Goal: Task Accomplishment & Management: Use online tool/utility

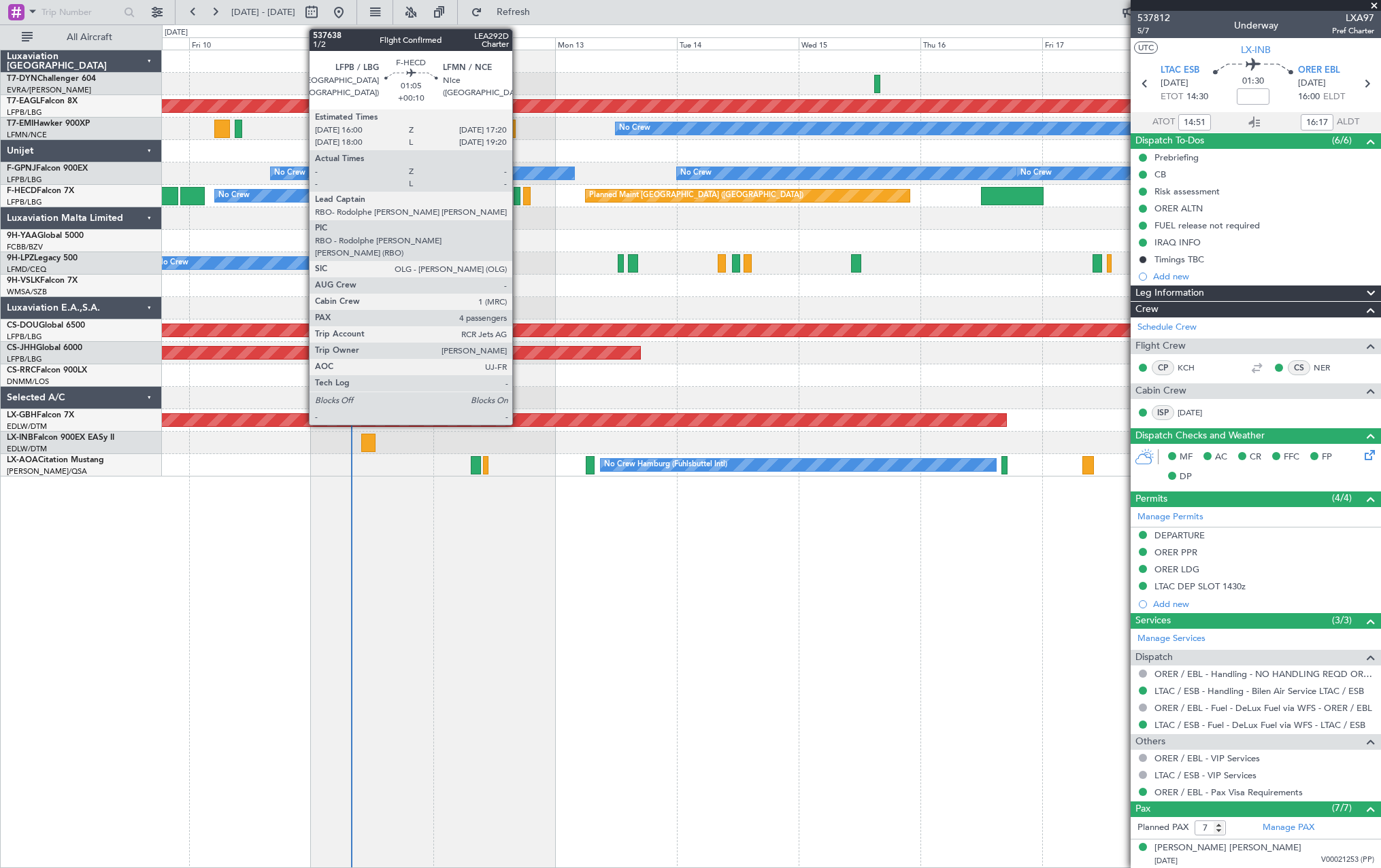
click at [518, 197] on div at bounding box center [517, 196] width 7 height 18
type input "+00:10"
type input "4"
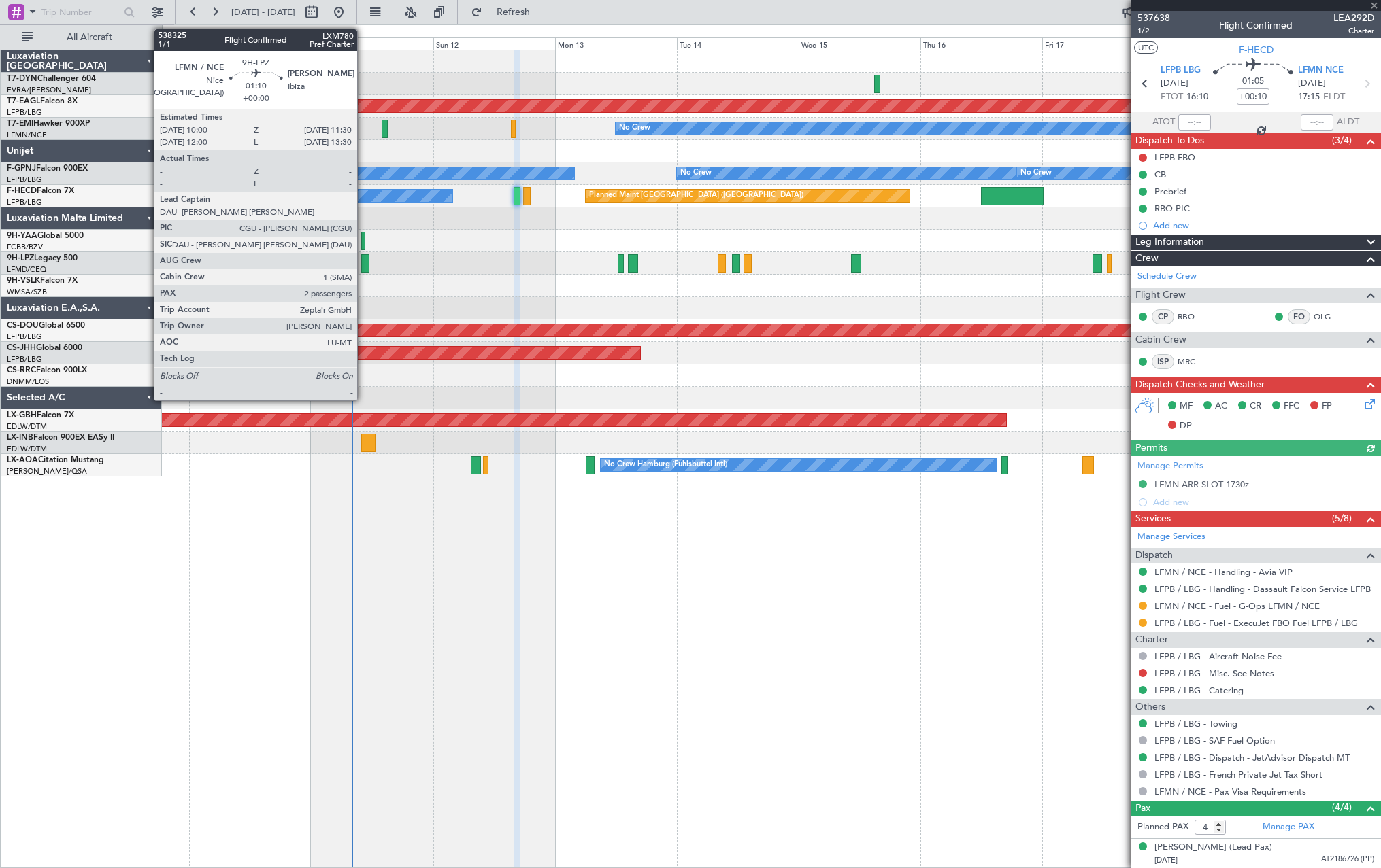
click at [363, 261] on div at bounding box center [365, 264] width 8 height 18
type input "2"
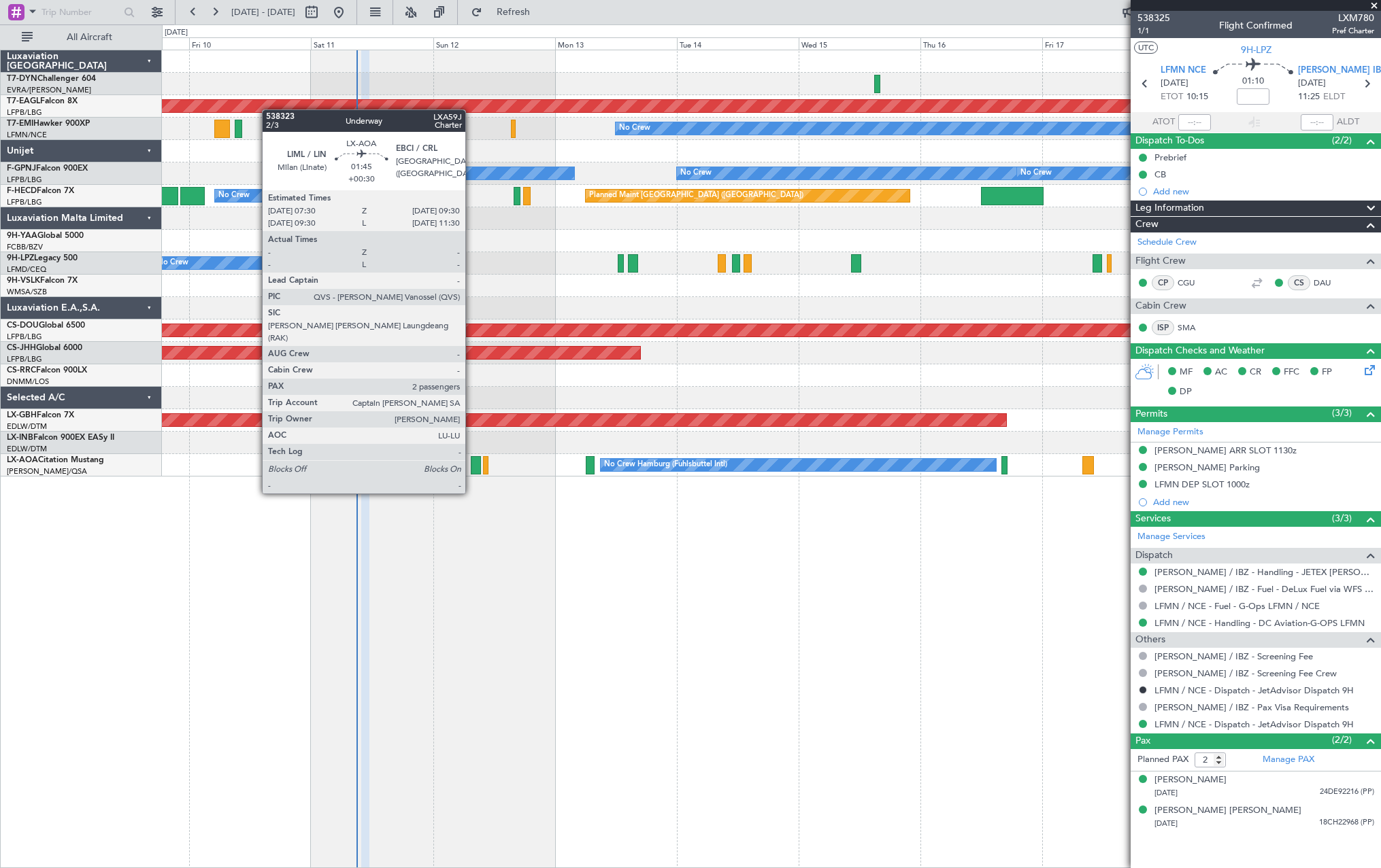
click at [472, 468] on div at bounding box center [475, 465] width 10 height 18
type input "+00:30"
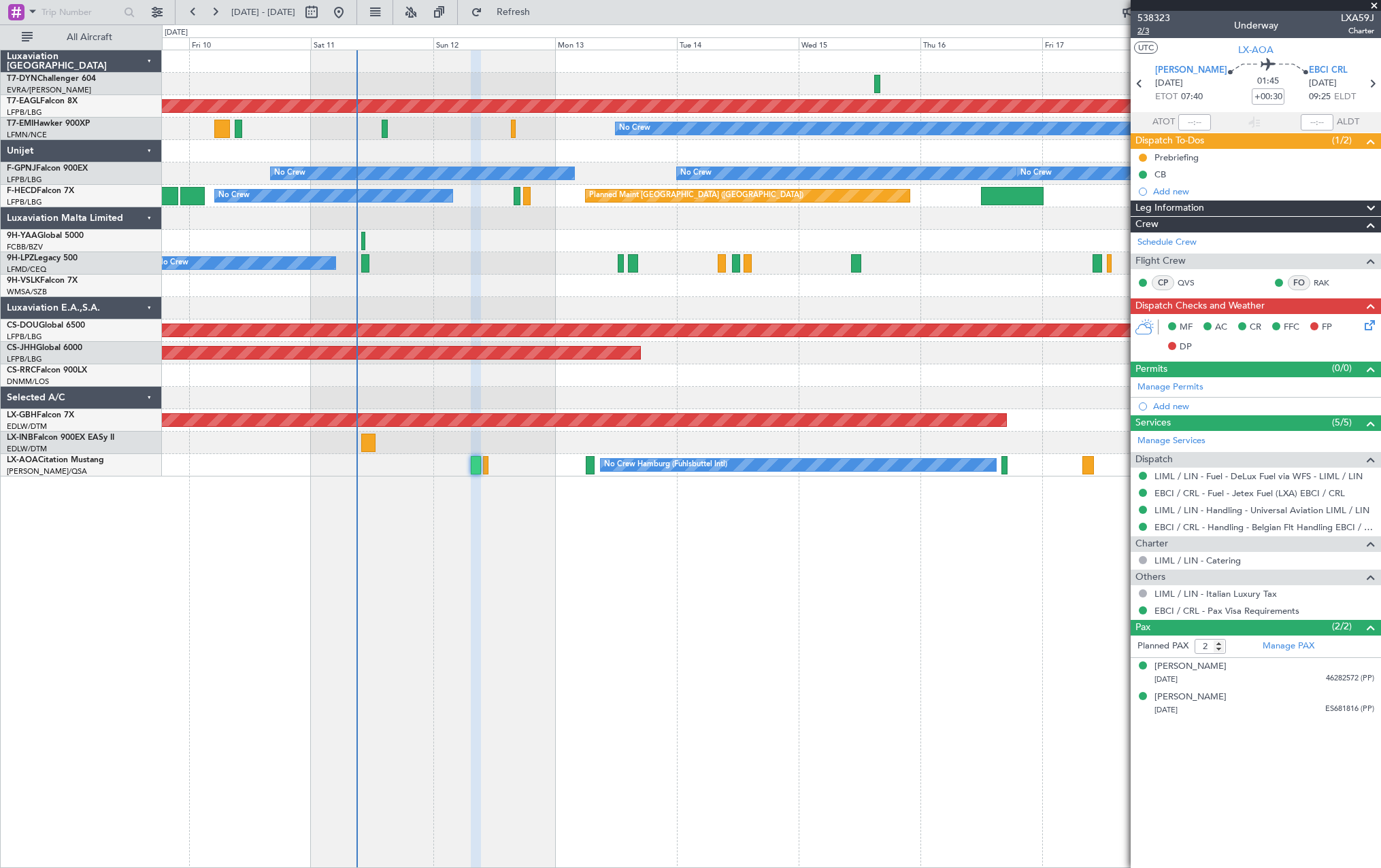
click at [1146, 31] on span "2/3" at bounding box center [1153, 31] width 33 height 11
click at [1157, 16] on span "538323" at bounding box center [1153, 18] width 33 height 15
